Goal: Task Accomplishment & Management: Use online tool/utility

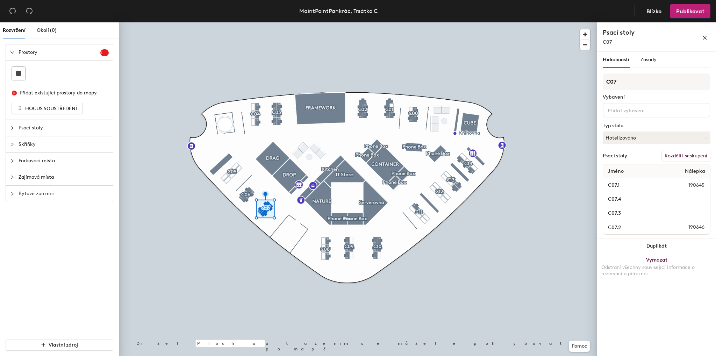
click at [701, 157] on font "Rozdělit seskupení" at bounding box center [685, 156] width 43 height 6
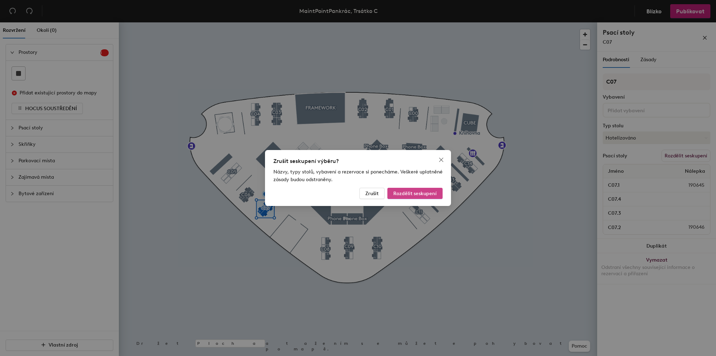
click at [411, 190] on font "Rozdělit seskupení" at bounding box center [414, 193] width 43 height 6
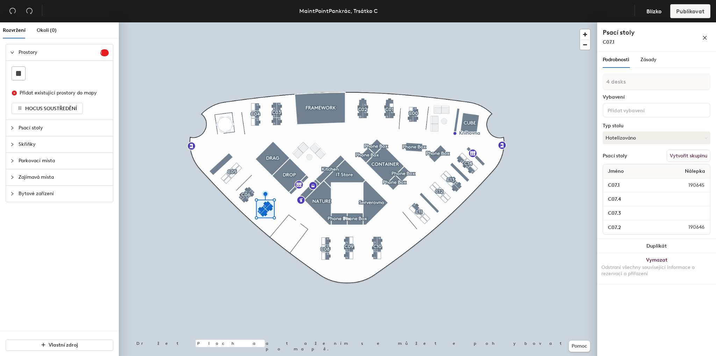
type input "1 desk"
click at [602, 208] on input "checkbox" at bounding box center [604, 206] width 6 height 6
checkbox input "true"
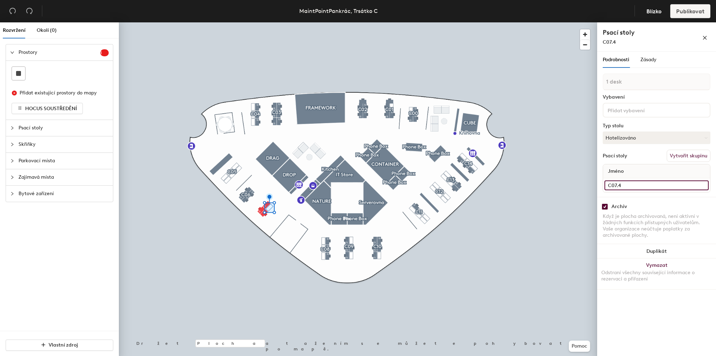
click at [637, 180] on input "C07.4" at bounding box center [656, 185] width 104 height 10
drag, startPoint x: 653, startPoint y: 185, endPoint x: 658, endPoint y: 183, distance: 5.8
click at [653, 185] on input "C07.4" at bounding box center [656, 185] width 104 height 10
click at [668, 183] on input "C07.4" at bounding box center [656, 185] width 104 height 10
type input "C07.4 [PERSON_NAME]"
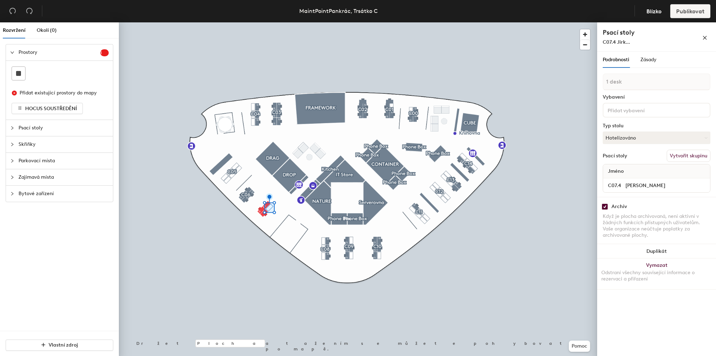
click at [458, 22] on div at bounding box center [358, 22] width 478 height 0
click at [606, 205] on input "checkbox" at bounding box center [604, 206] width 6 height 6
checkbox input "true"
click at [654, 186] on input "C07.3" at bounding box center [656, 185] width 104 height 10
click at [675, 184] on input "C07.3" at bounding box center [656, 185] width 104 height 10
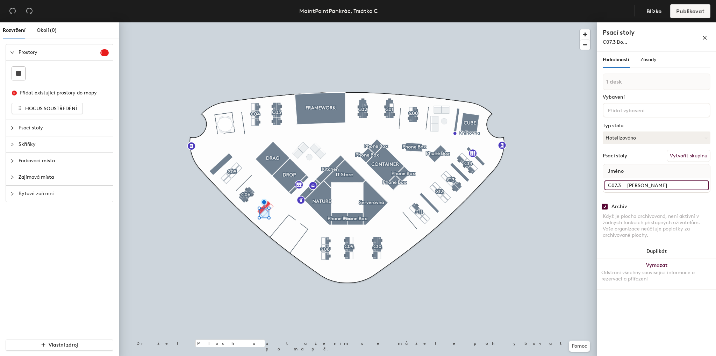
type input "C07.3 [PERSON_NAME]"
click at [669, 313] on div "Podrobnosti Zásady 1 desk Vybavení Typ stolu Hotelizováno Psací stoly Vytvořit …" at bounding box center [656, 205] width 119 height 307
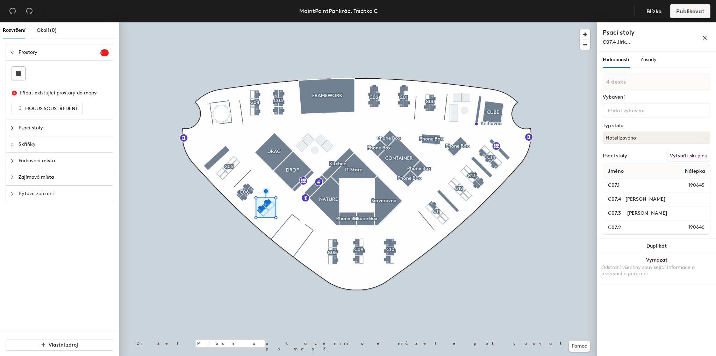
click at [692, 157] on font "Vytvořit skupinu" at bounding box center [687, 156] width 37 height 6
click at [593, 80] on div "Rozvržení Okolí (0) Prostory 1 Přidat existující prostory do mapy HOCUS SOUSTŘE…" at bounding box center [358, 190] width 716 height 336
type input "C07"
click at [694, 10] on font "Publikovat" at bounding box center [690, 11] width 28 height 7
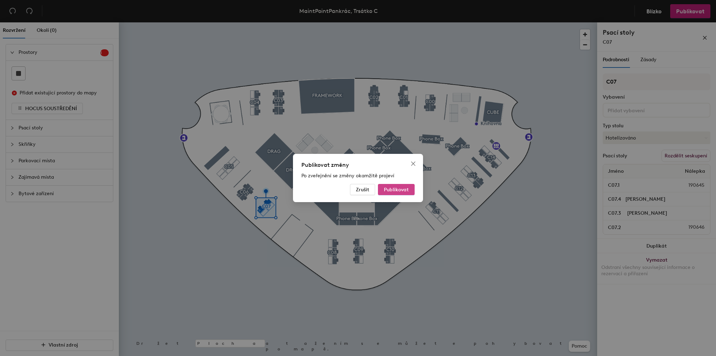
click at [398, 187] on font "Publikovat" at bounding box center [396, 190] width 25 height 6
